Goal: Book appointment/travel/reservation

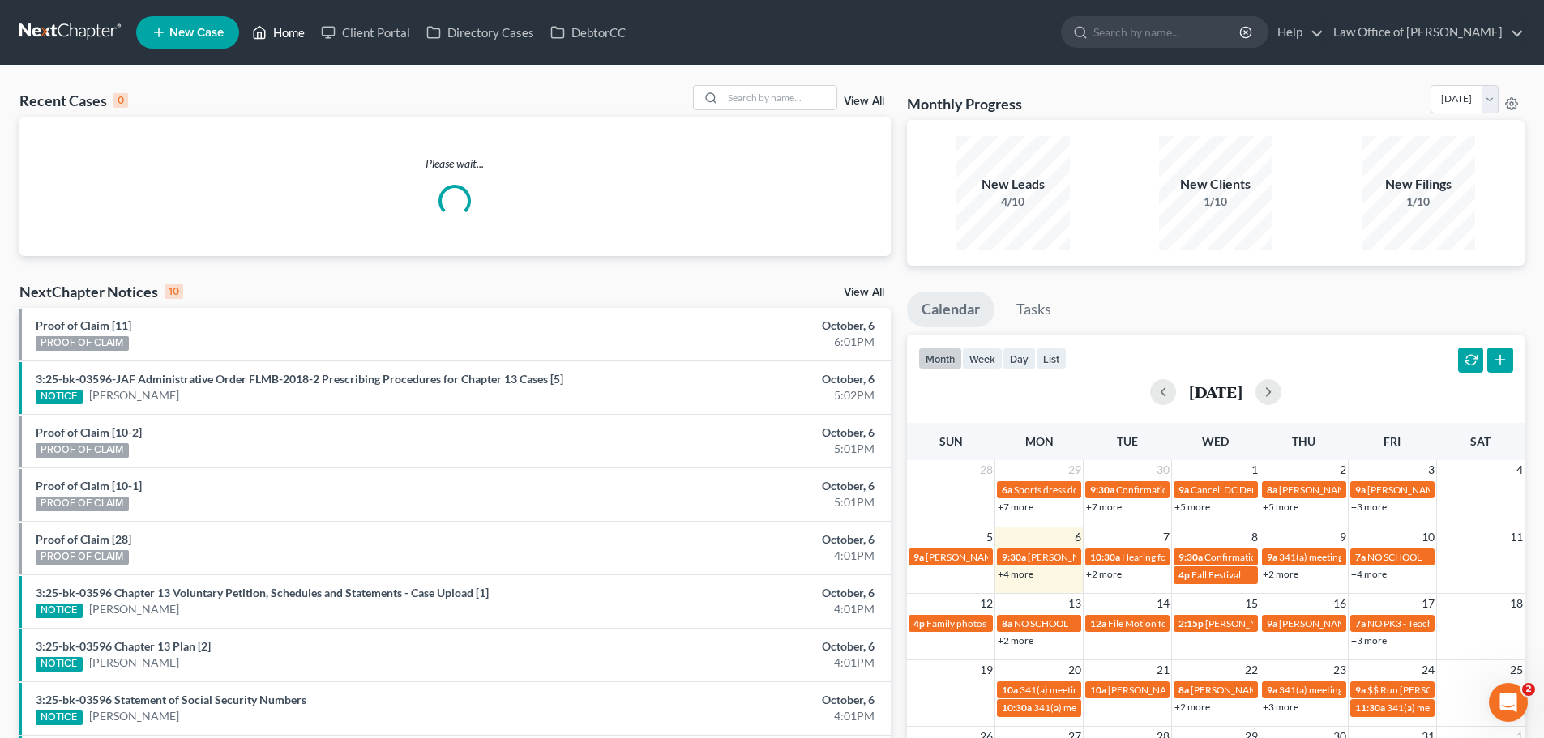
click at [281, 26] on link "Home" at bounding box center [278, 32] width 69 height 29
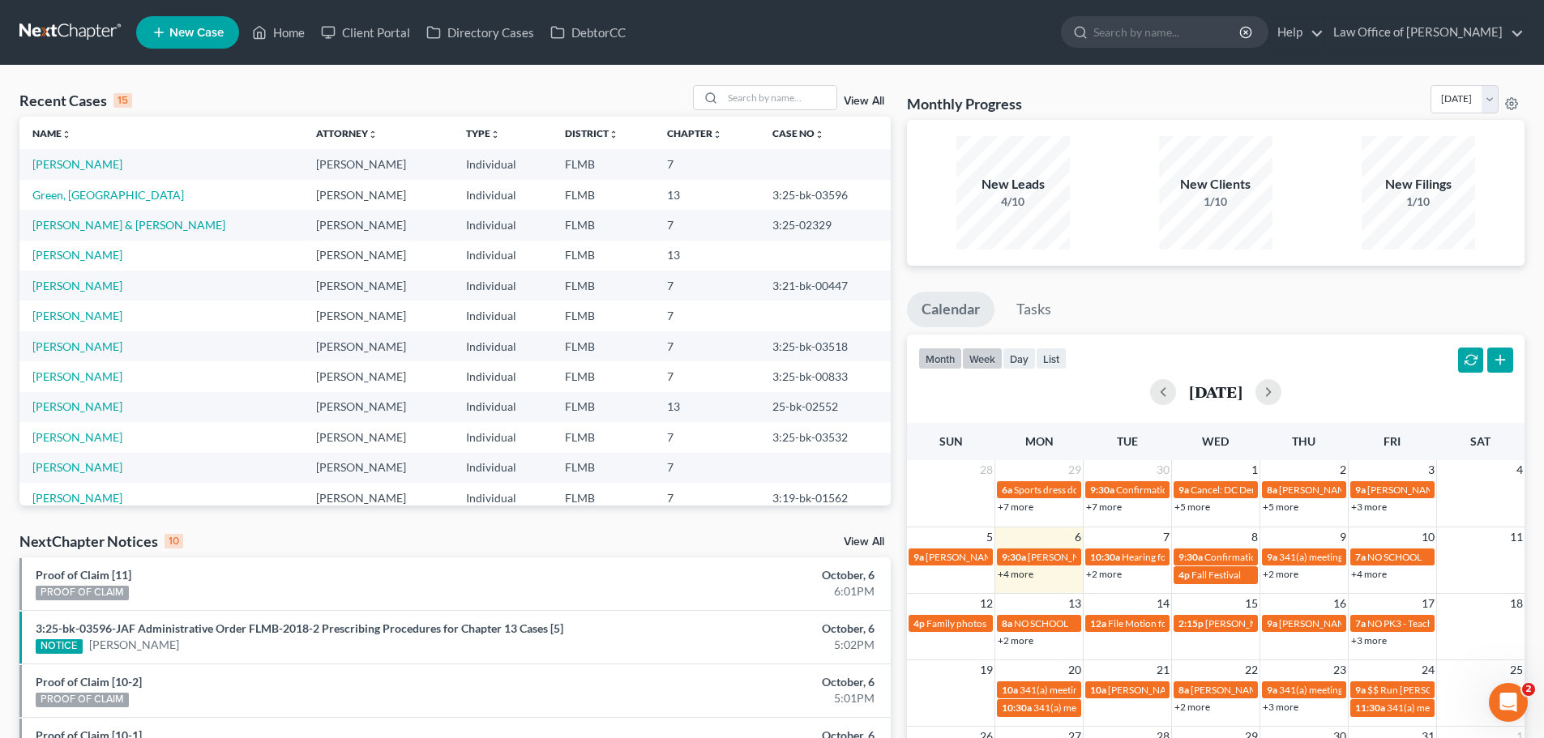
click at [981, 356] on button "week" at bounding box center [982, 359] width 41 height 22
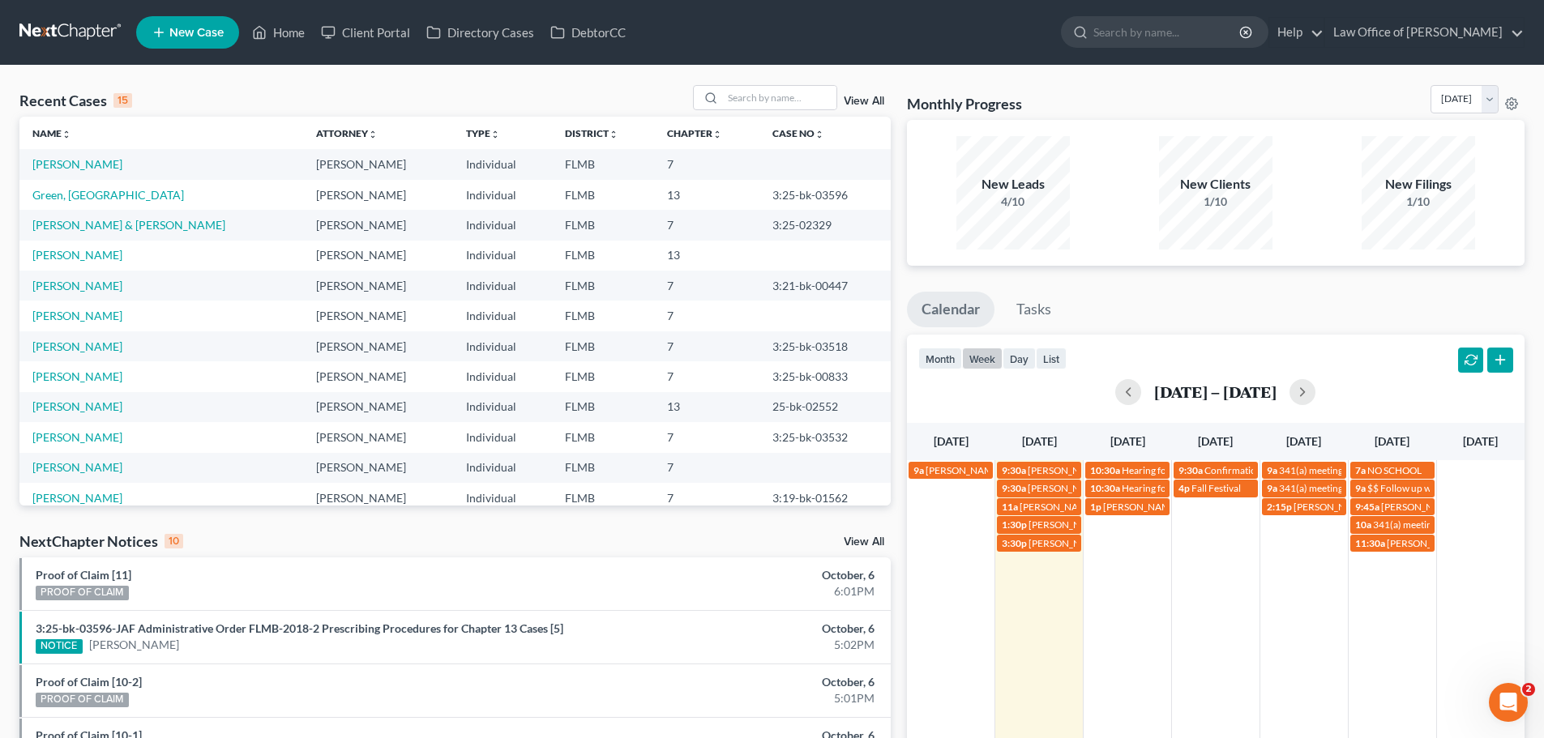
click at [1133, 556] on div "9a [PERSON_NAME] with [PERSON_NAME] & the girls 9:30a [PERSON_NAME] [EMAIL_ADDR…" at bounding box center [1216, 511] width 618 height 103
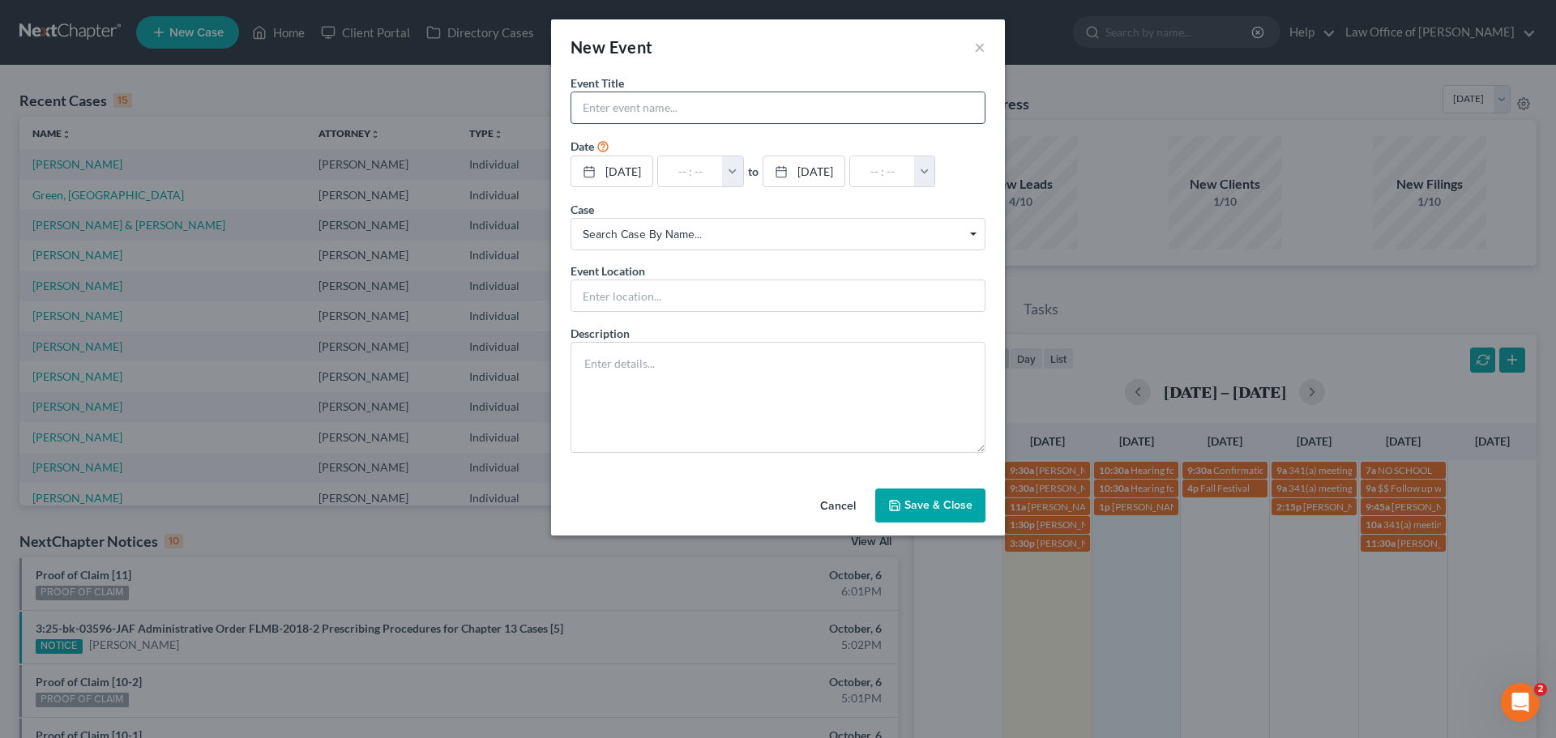
click at [774, 114] on input "text" at bounding box center [777, 107] width 413 height 31
type input "Call with [PERSON_NAME]"
click at [691, 160] on input "text" at bounding box center [690, 171] width 65 height 31
type input "9"
type input "01:00am"
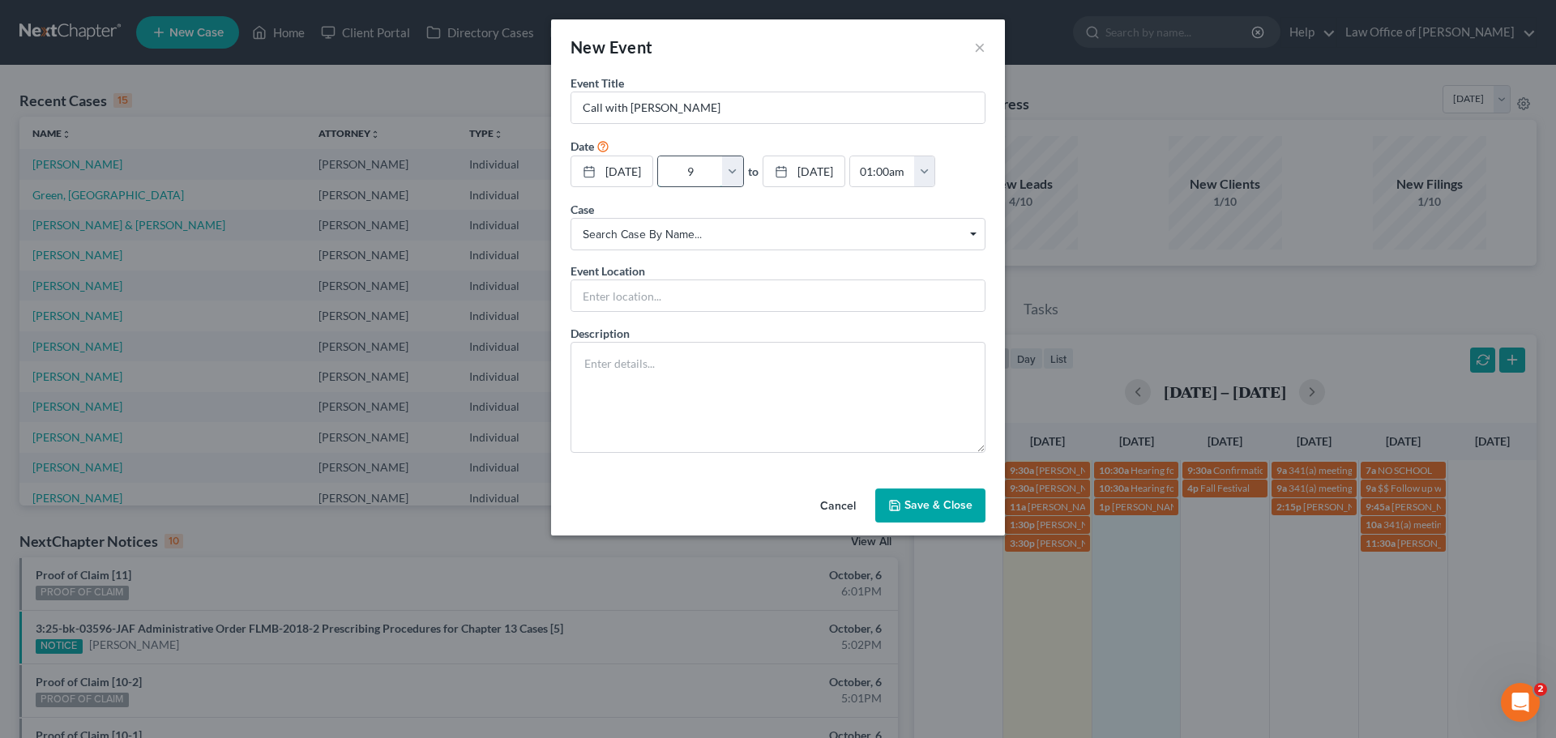
type input "9:"
type input "10:00am"
type input "9:0"
type input "01:00am"
type input "9:00"
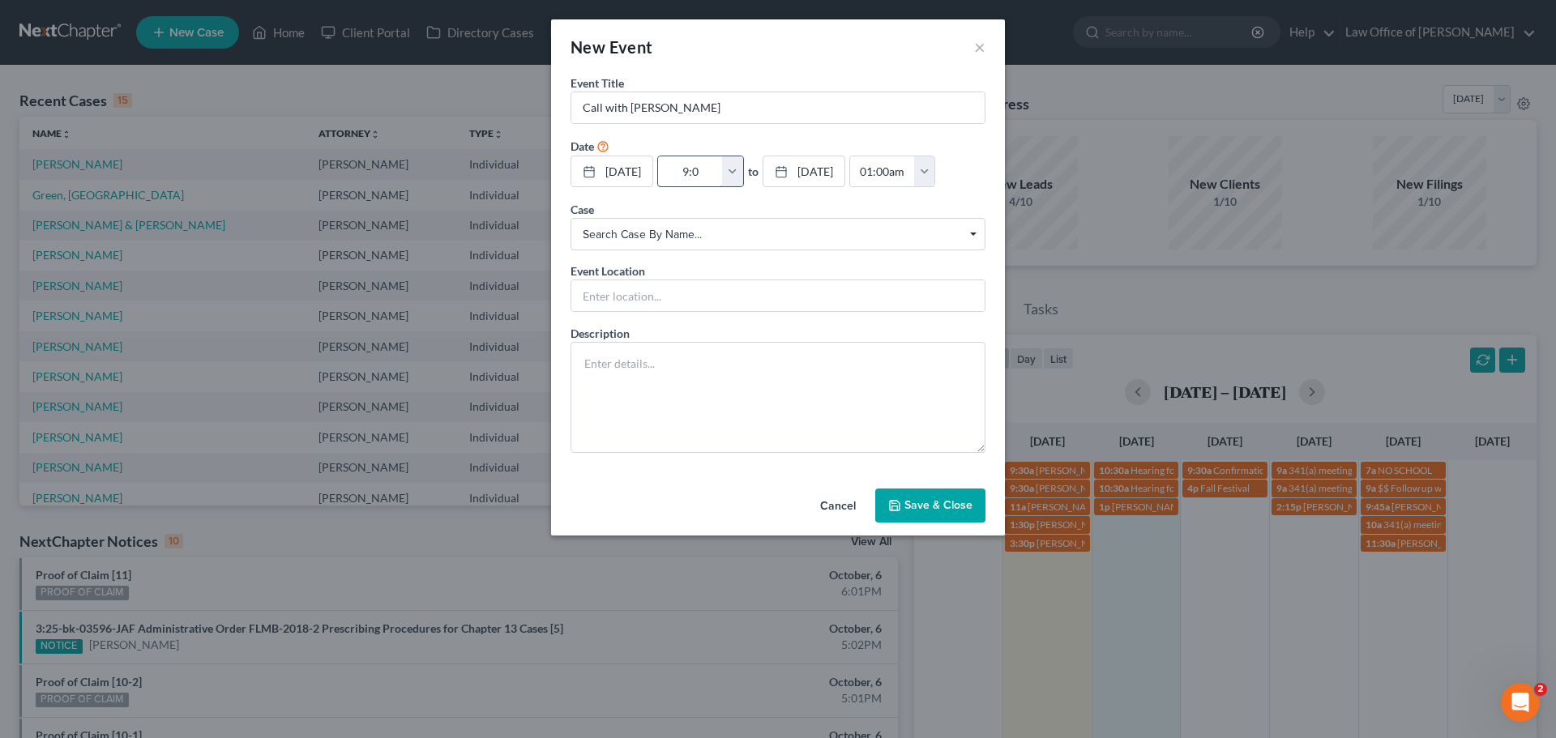
type input "10:00am"
type input "9:00a"
type input "01:00am"
type input "9:00am"
type input "10:00am"
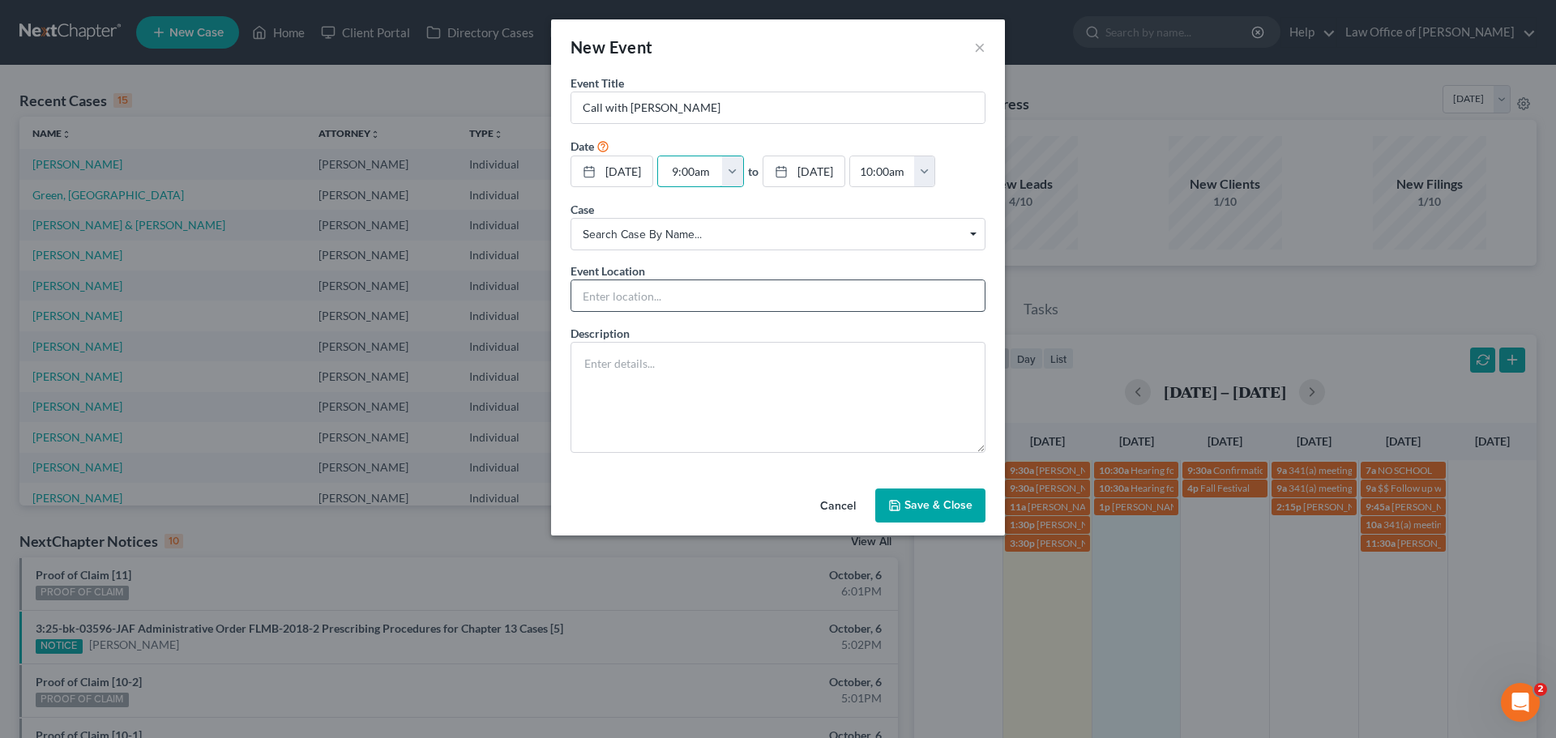
type input "9:00am"
click at [684, 304] on input "text" at bounding box center [777, 295] width 413 height 31
click at [686, 101] on input "Call with [PERSON_NAME]" at bounding box center [777, 107] width 413 height 31
type input "Call with [PERSON_NAME]"
click at [956, 507] on button "Save & Close" at bounding box center [930, 506] width 110 height 34
